Goal: Check status: Check status

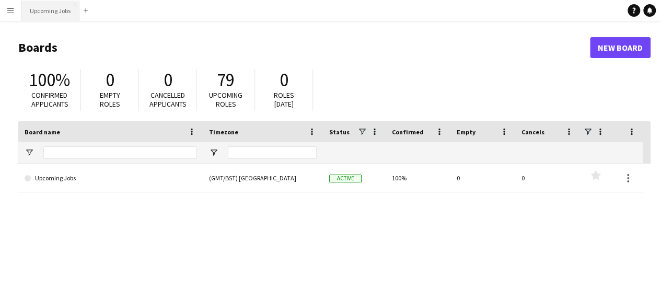
click at [63, 11] on button "Upcoming Jobs Close" at bounding box center [50, 11] width 58 height 20
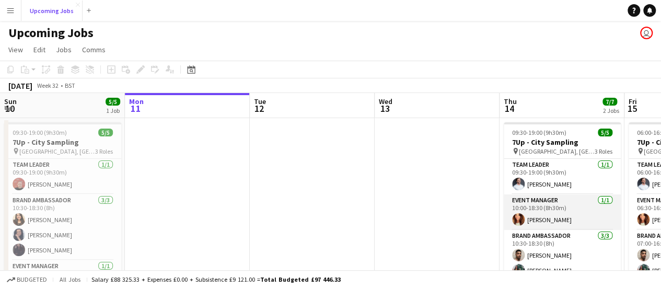
scroll to position [18, 0]
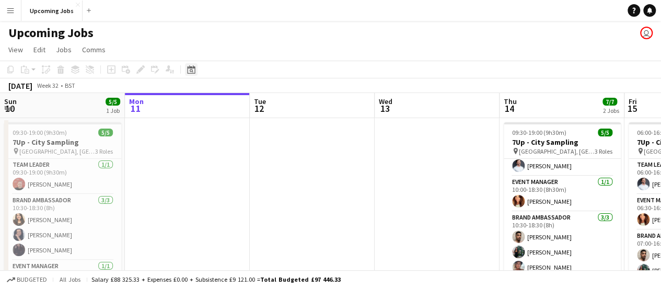
click at [189, 69] on icon "Date picker" at bounding box center [191, 69] width 8 height 8
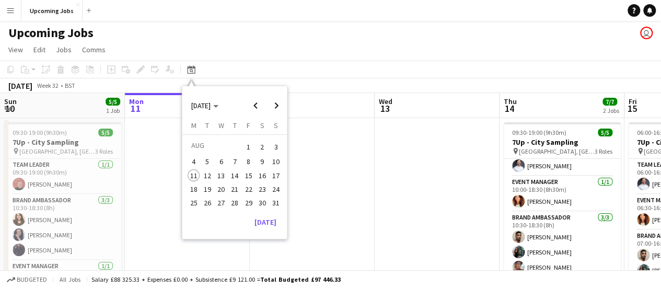
click at [252, 176] on span "15" at bounding box center [248, 175] width 13 height 13
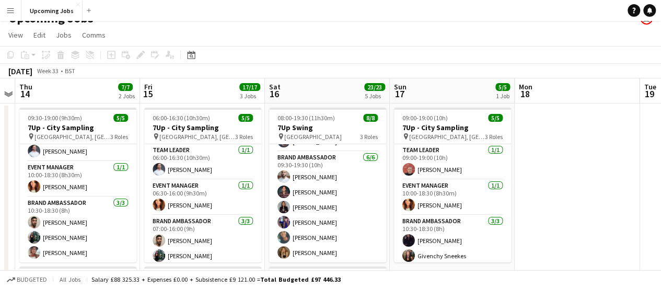
scroll to position [0, 0]
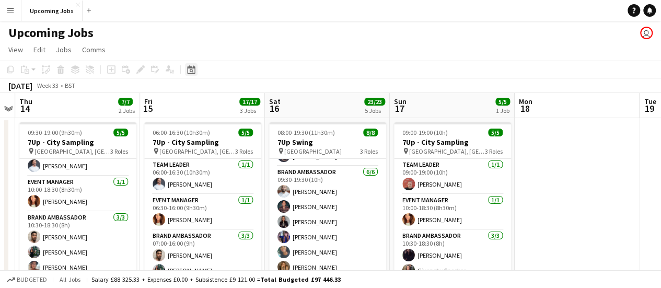
click at [191, 73] on icon "Date picker" at bounding box center [191, 69] width 8 height 8
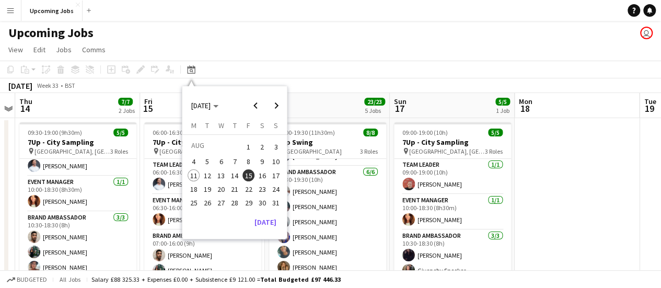
click at [249, 188] on span "22" at bounding box center [248, 189] width 13 height 13
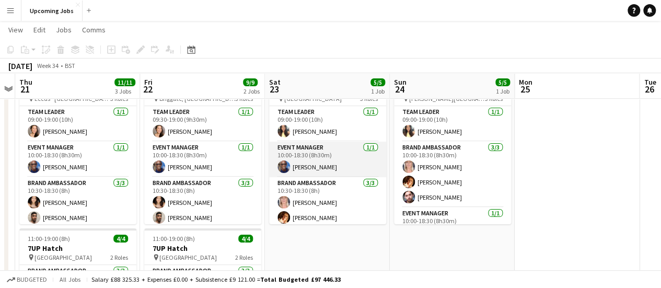
scroll to position [52, 0]
click at [314, 167] on app-card-role "Event Manager [DATE] 10:00-18:30 (8h30m) [PERSON_NAME]" at bounding box center [327, 159] width 117 height 36
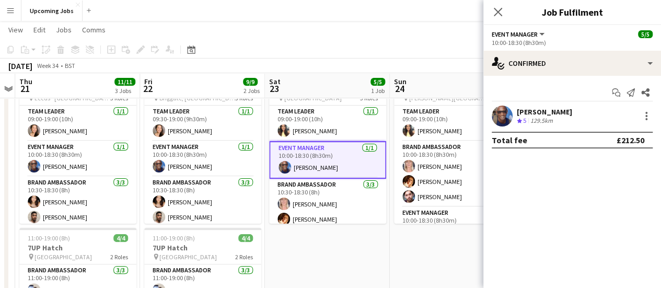
click at [498, 113] on app-user-avatar at bounding box center [502, 116] width 21 height 21
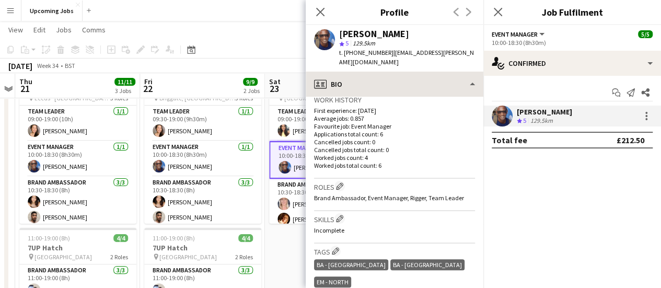
scroll to position [261, 0]
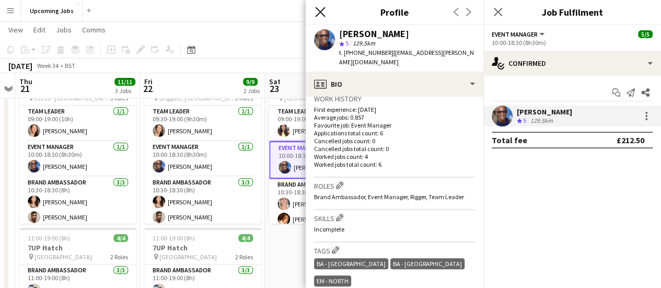
click at [320, 14] on icon "Close pop-in" at bounding box center [320, 12] width 10 height 10
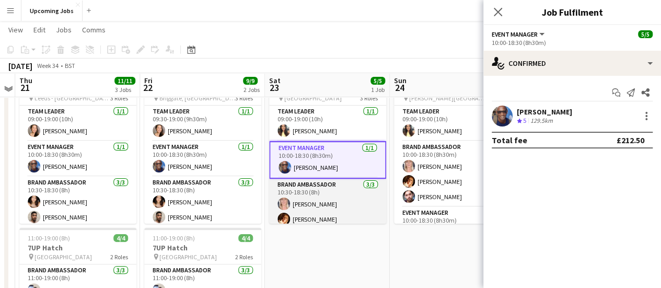
scroll to position [0, 0]
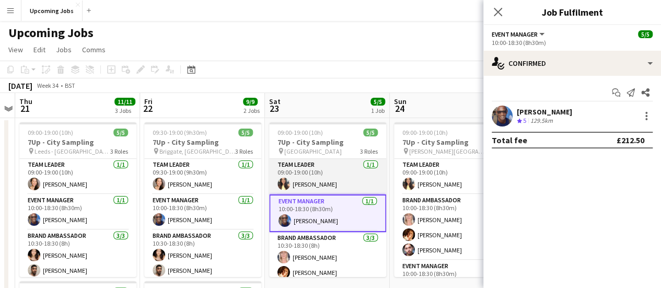
click at [332, 175] on app-card-role "Team Leader [DATE] 09:00-19:00 (10h) [PERSON_NAME]" at bounding box center [327, 177] width 117 height 36
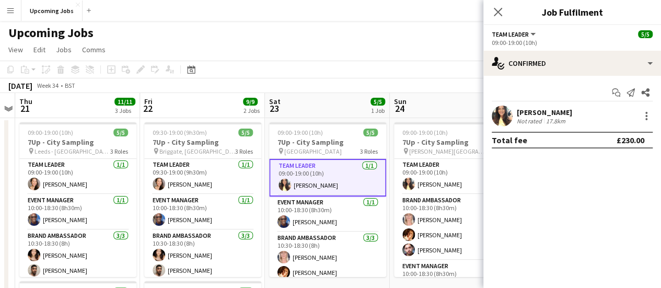
click at [506, 114] on app-user-avatar at bounding box center [502, 116] width 21 height 21
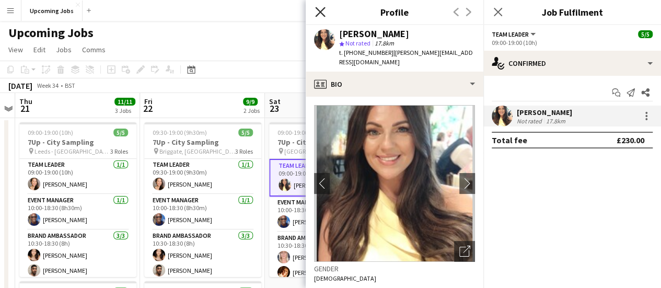
click at [322, 8] on icon "Close pop-in" at bounding box center [320, 12] width 10 height 10
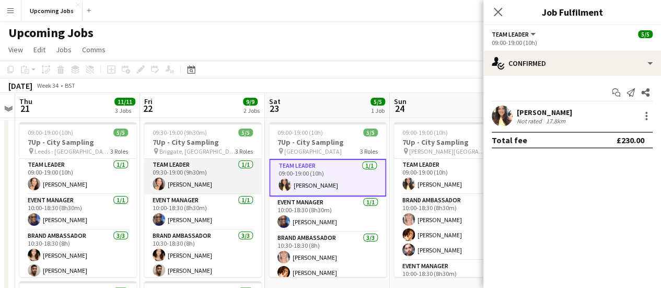
click at [160, 181] on app-user-avatar at bounding box center [159, 184] width 13 height 13
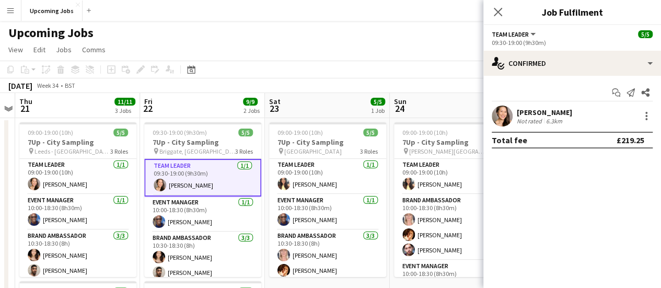
click at [509, 119] on app-user-avatar at bounding box center [502, 116] width 21 height 21
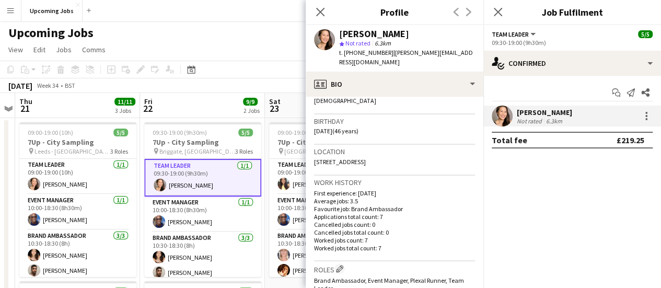
scroll to position [105, 0]
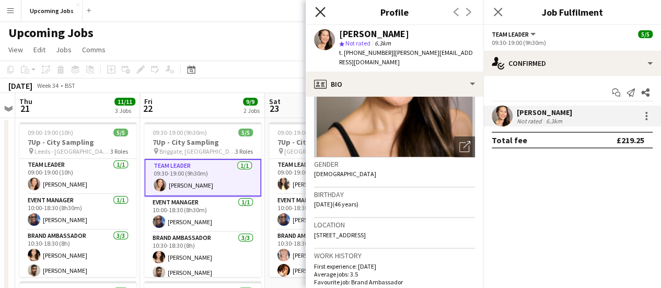
click at [320, 10] on icon "Close pop-in" at bounding box center [320, 12] width 10 height 10
